Goal: Transaction & Acquisition: Purchase product/service

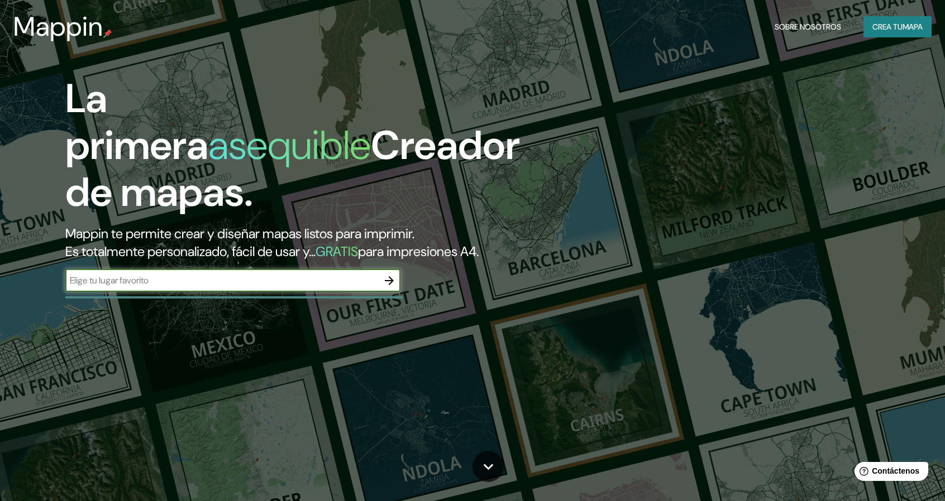
click at [239, 280] on input "text" at bounding box center [221, 280] width 313 height 13
paste input "[GEOGRAPHIC_DATA]"
type input "[GEOGRAPHIC_DATA]"
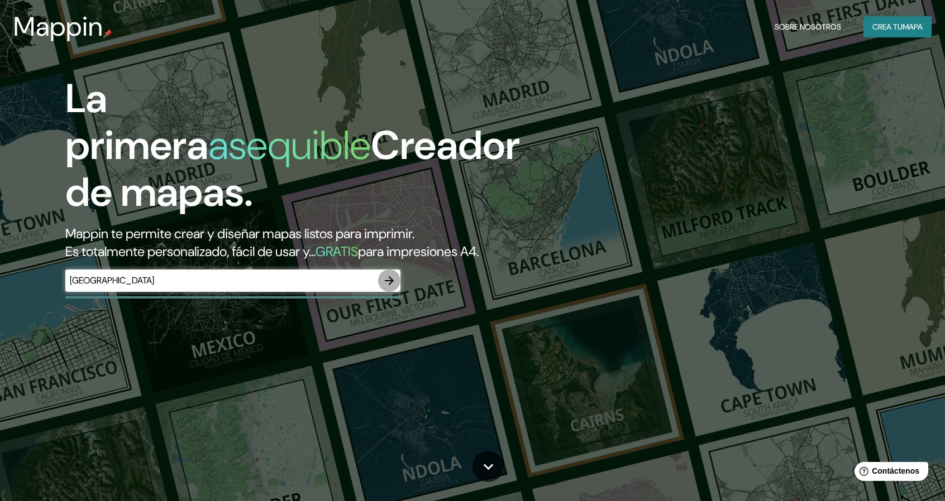
click at [389, 279] on icon "button" at bounding box center [388, 280] width 13 height 13
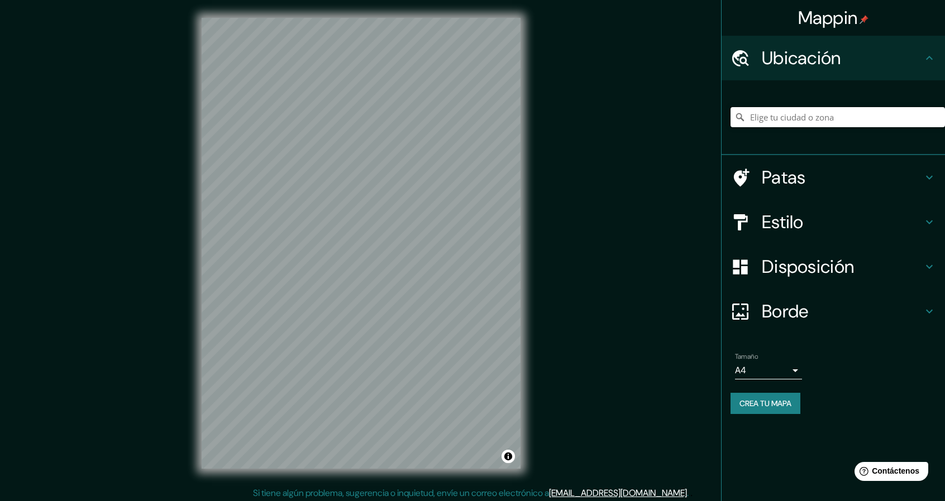
click at [780, 120] on input "Elige tu ciudad o zona" at bounding box center [837, 117] width 214 height 20
paste input "[GEOGRAPHIC_DATA]"
type input "[GEOGRAPHIC_DATA], [GEOGRAPHIC_DATA], [GEOGRAPHIC_DATA]"
click at [763, 226] on font "Estilo" at bounding box center [783, 222] width 42 height 23
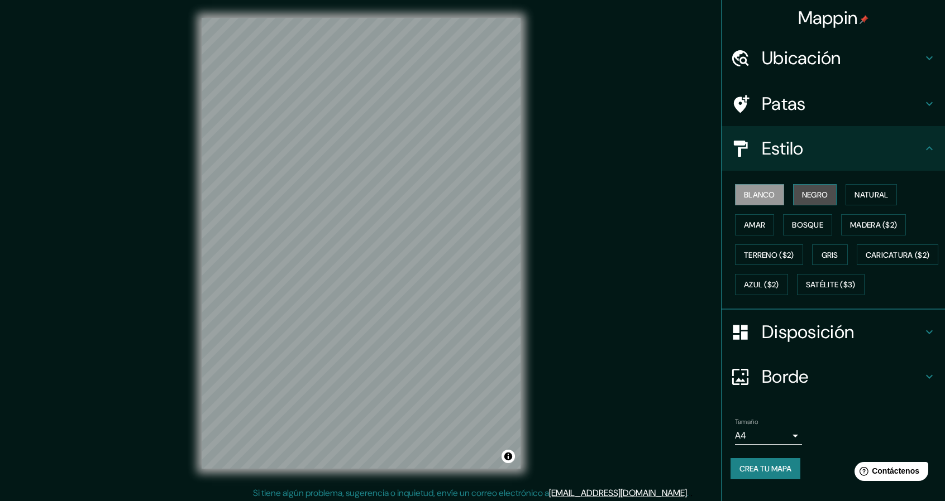
click at [802, 193] on font "Negro" at bounding box center [815, 195] width 26 height 10
click at [854, 198] on font "Natural" at bounding box center [871, 195] width 34 height 10
click at [809, 198] on font "Negro" at bounding box center [815, 195] width 26 height 10
click at [853, 205] on div "Blanco Negro Natural Amar Bosque Madera ($2) Terreno ($2) Gris Caricatura ($2) …" at bounding box center [837, 240] width 214 height 120
click at [845, 197] on button "Natural" at bounding box center [870, 194] width 51 height 21
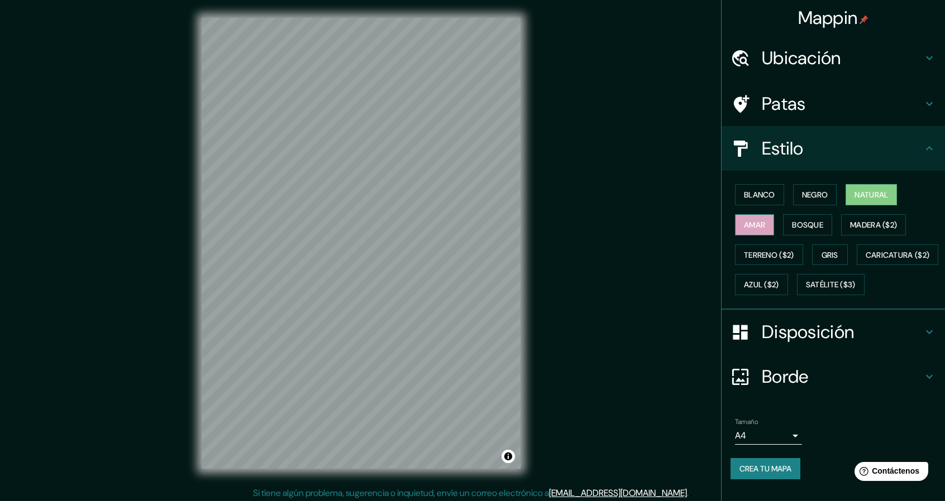
click at [730, 221] on div "Blanco Negro Natural Amar Bosque Madera ($2) Terreno ($2) Gris Caricatura ($2) …" at bounding box center [837, 240] width 214 height 120
drag, startPoint x: 729, startPoint y: 221, endPoint x: 790, endPoint y: 219, distance: 60.9
click at [735, 224] on button "Amar" at bounding box center [754, 224] width 39 height 21
click at [814, 223] on font "Bosque" at bounding box center [807, 225] width 31 height 10
click at [530, 256] on div "© Mapbox © OpenStreetMap Improve this map" at bounding box center [361, 243] width 355 height 487
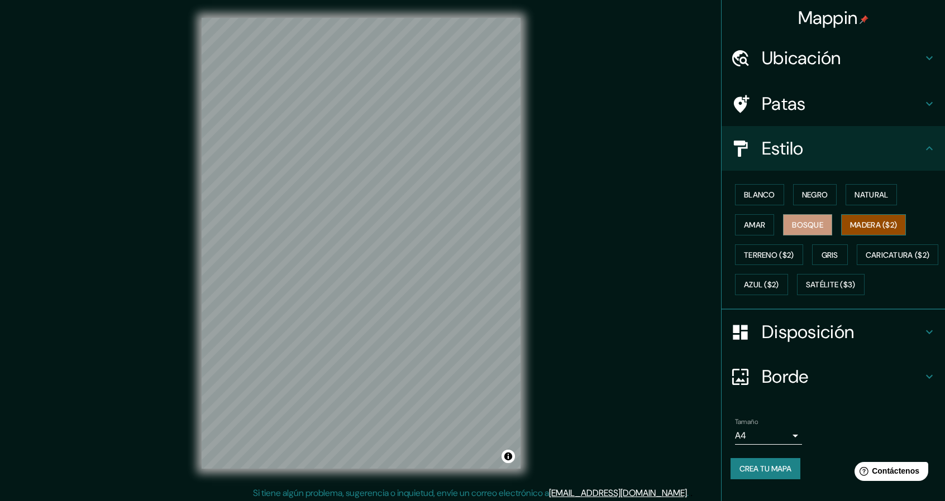
click at [869, 223] on font "Madera ($2)" at bounding box center [873, 225] width 47 height 10
click at [767, 252] on font "Terreno ($2)" at bounding box center [769, 255] width 50 height 10
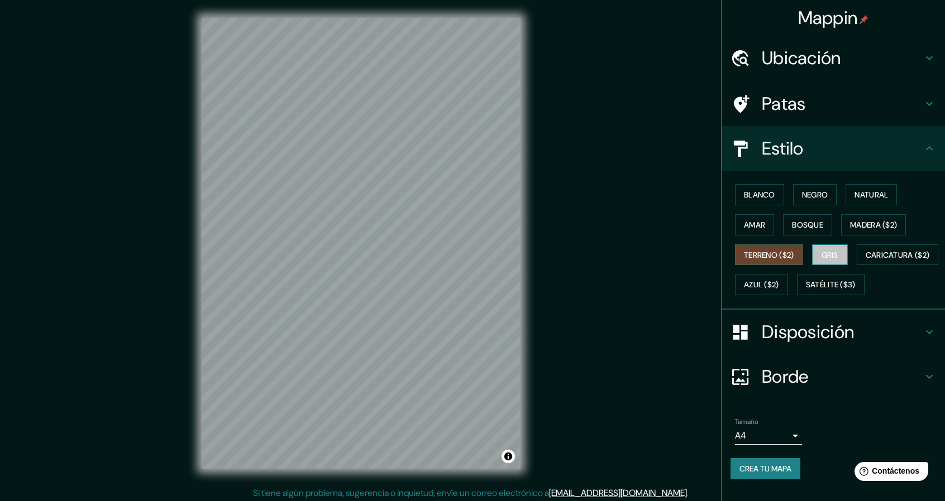
click at [812, 249] on button "Gris" at bounding box center [830, 255] width 36 height 21
click at [779, 282] on font "Azul ($2)" at bounding box center [761, 285] width 35 height 10
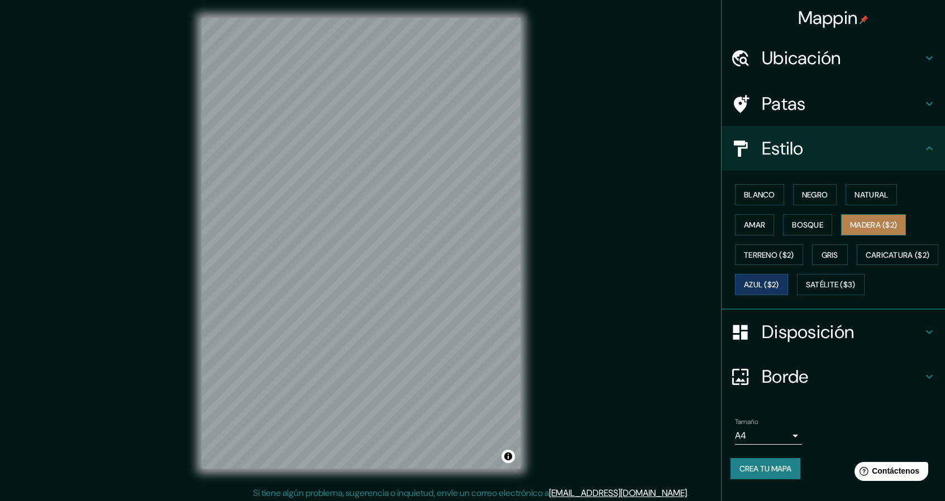
click at [851, 230] on font "Madera ($2)" at bounding box center [873, 225] width 47 height 15
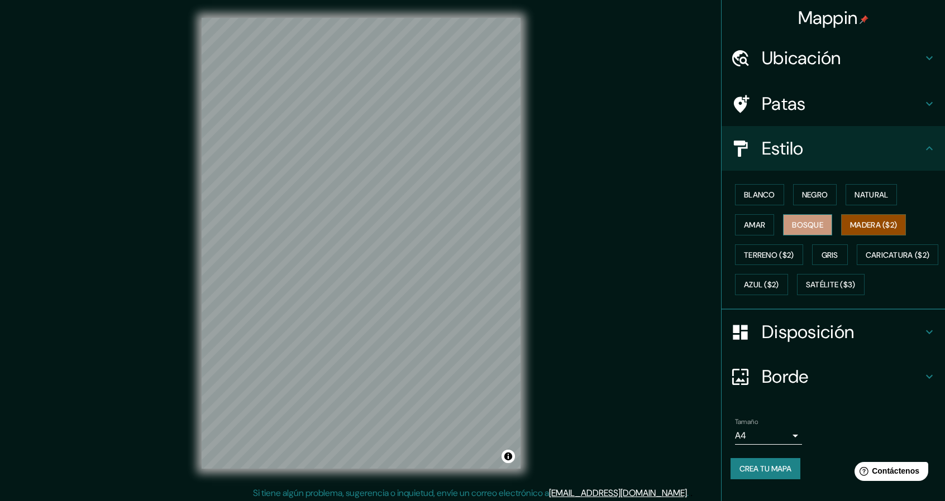
click at [800, 225] on font "Bosque" at bounding box center [807, 225] width 31 height 10
click at [735, 219] on button "Amar" at bounding box center [754, 224] width 39 height 21
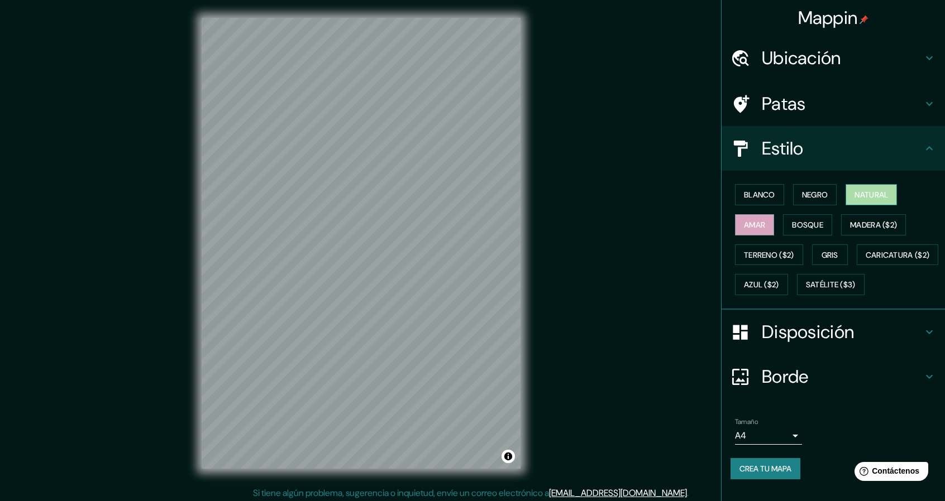
click at [863, 190] on font "Natural" at bounding box center [871, 195] width 34 height 10
click at [802, 190] on font "Negro" at bounding box center [815, 195] width 26 height 10
click at [756, 195] on font "Blanco" at bounding box center [759, 195] width 31 height 10
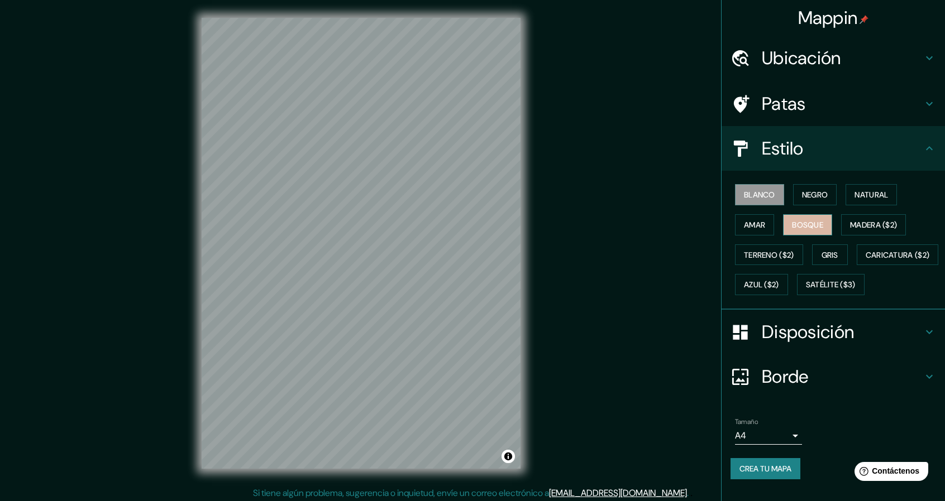
click at [795, 216] on button "Bosque" at bounding box center [807, 224] width 49 height 21
click at [773, 260] on font "Terreno ($2)" at bounding box center [769, 255] width 50 height 15
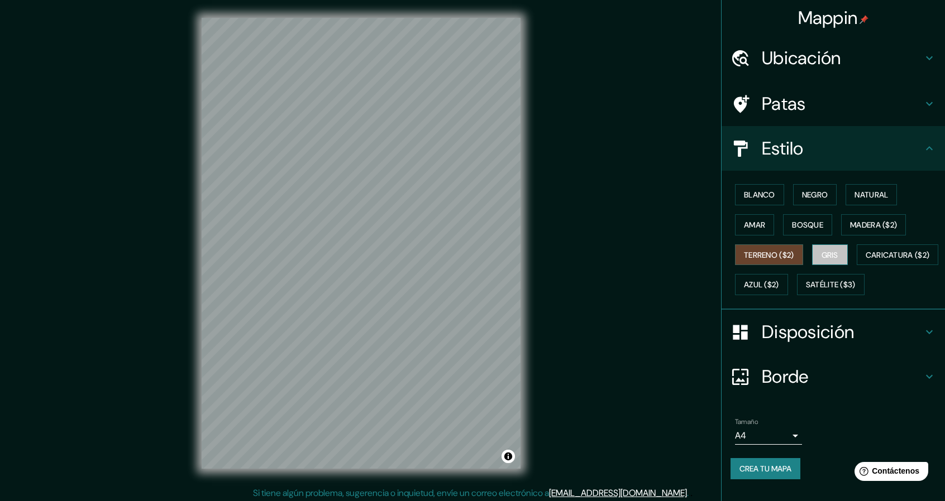
click at [821, 260] on font "Gris" at bounding box center [829, 255] width 17 height 15
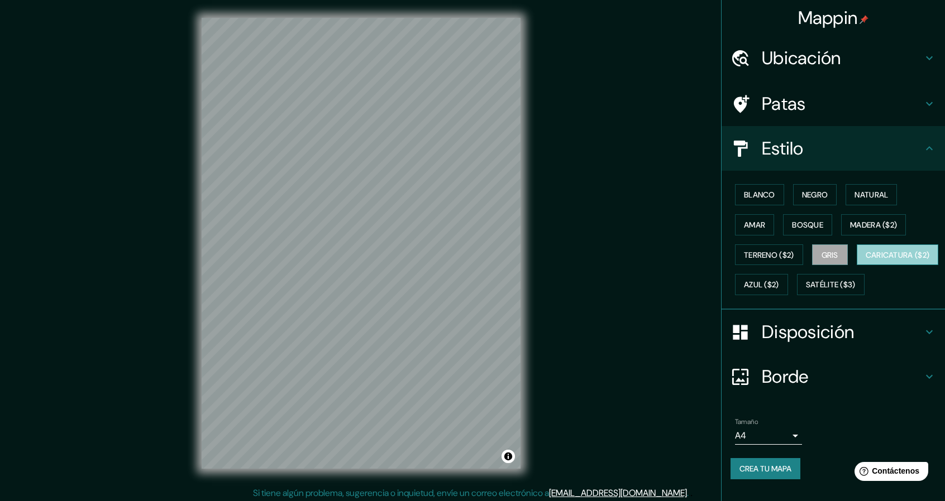
click at [865, 262] on font "Caricatura ($2)" at bounding box center [897, 255] width 64 height 15
click at [788, 278] on button "Azul ($2)" at bounding box center [761, 284] width 53 height 21
click at [821, 254] on font "Gris" at bounding box center [829, 255] width 17 height 10
click at [811, 229] on font "Bosque" at bounding box center [807, 225] width 31 height 10
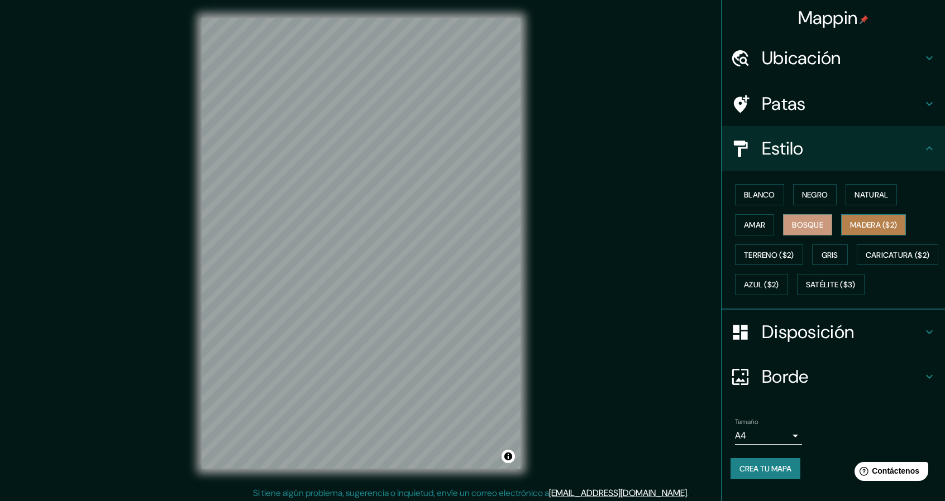
click at [850, 231] on font "Madera ($2)" at bounding box center [873, 225] width 47 height 15
click at [822, 222] on button "Bosque" at bounding box center [807, 224] width 49 height 21
click at [845, 188] on button "Natural" at bounding box center [870, 194] width 51 height 21
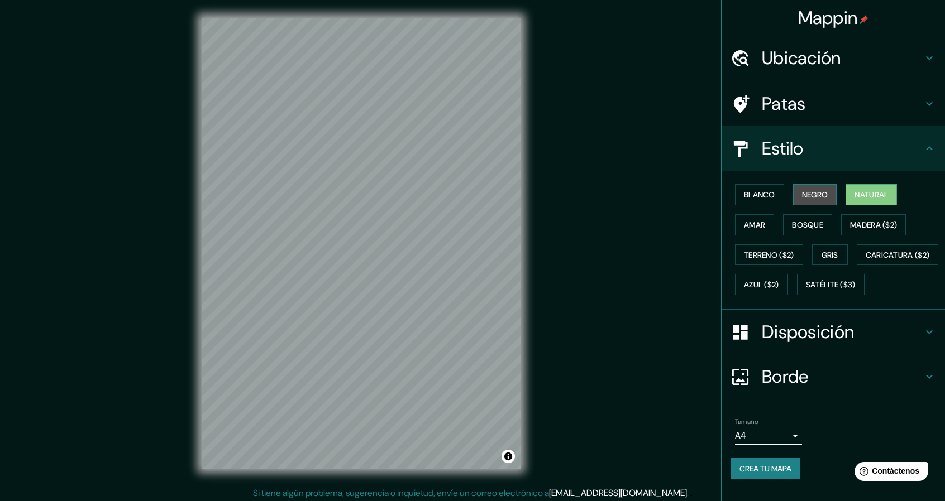
click at [814, 196] on font "Negro" at bounding box center [815, 195] width 26 height 10
click at [764, 194] on font "Blanco" at bounding box center [759, 195] width 31 height 10
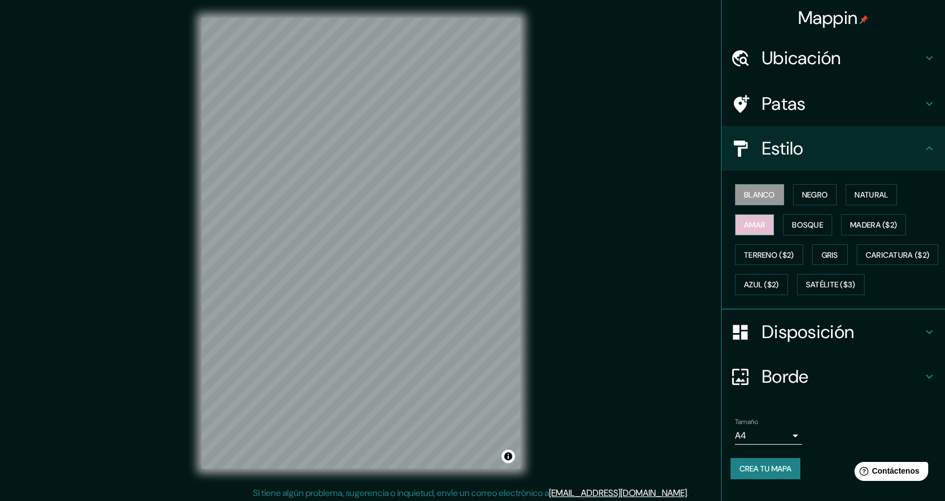
click at [762, 226] on button "Amar" at bounding box center [754, 224] width 39 height 21
click at [792, 224] on font "Bosque" at bounding box center [807, 225] width 31 height 10
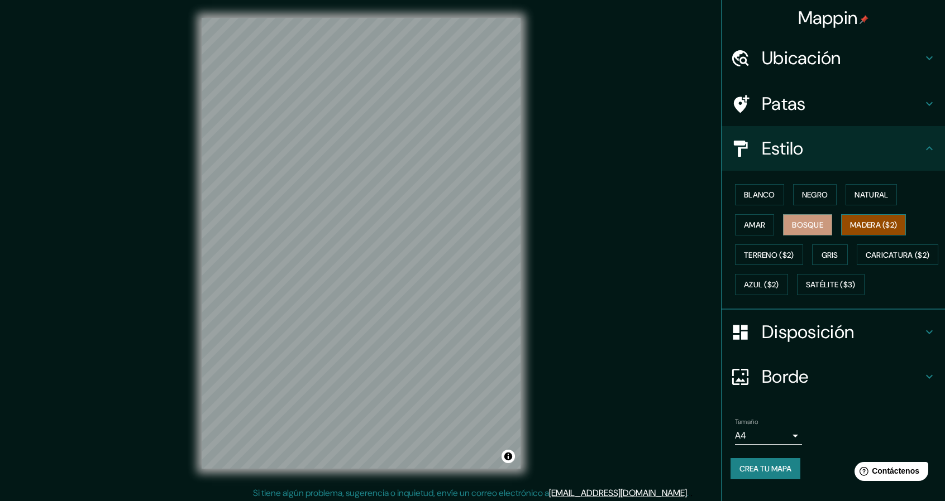
click at [850, 224] on font "Madera ($2)" at bounding box center [873, 225] width 47 height 10
click at [794, 224] on font "Bosque" at bounding box center [807, 225] width 31 height 10
click at [541, 237] on div "Mappin Ubicación [GEOGRAPHIC_DATA], [GEOGRAPHIC_DATA], [GEOGRAPHIC_DATA] [GEOGR…" at bounding box center [472, 252] width 945 height 505
